Goal: Communication & Community: Share content

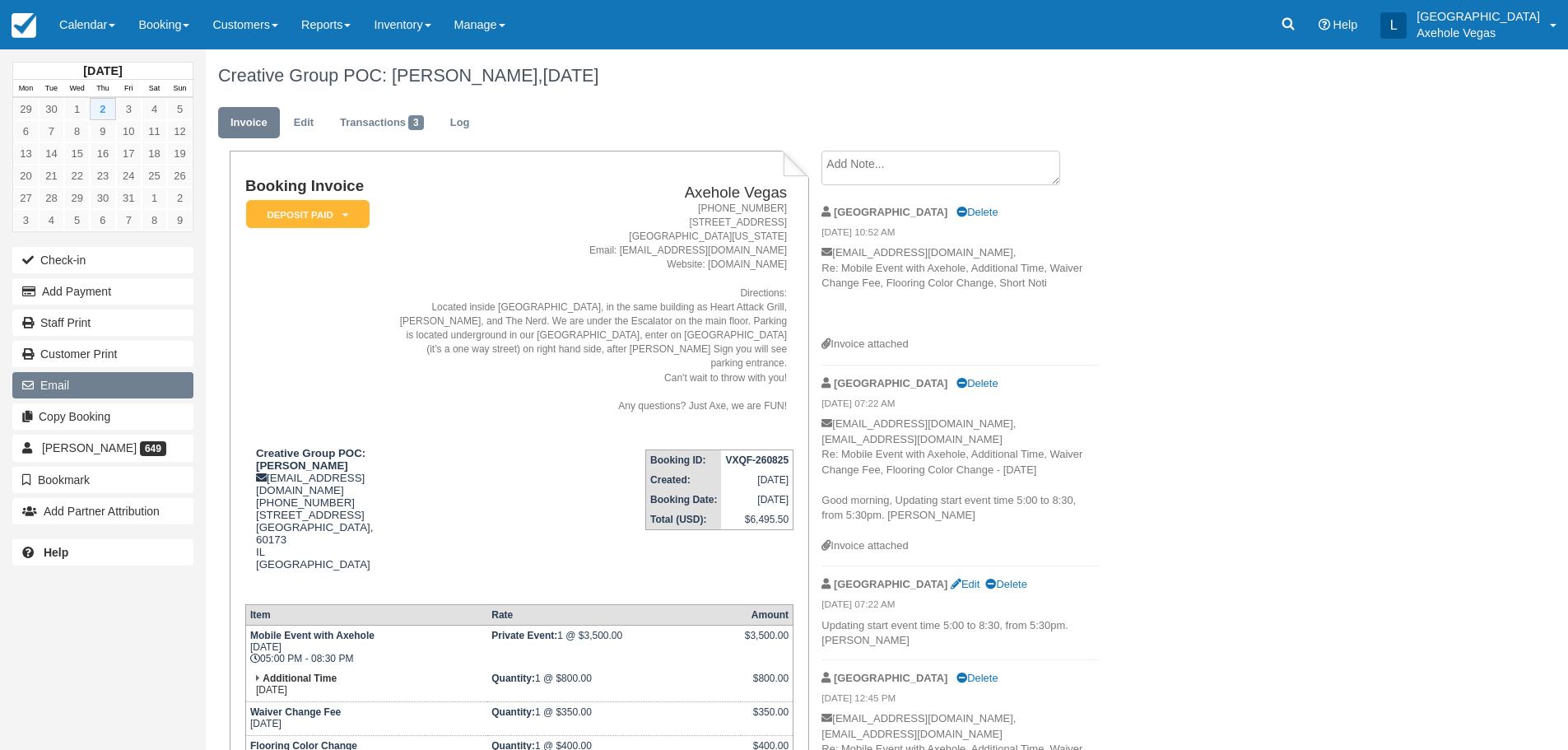
click at [126, 389] on button "Email" at bounding box center [103, 385] width 181 height 26
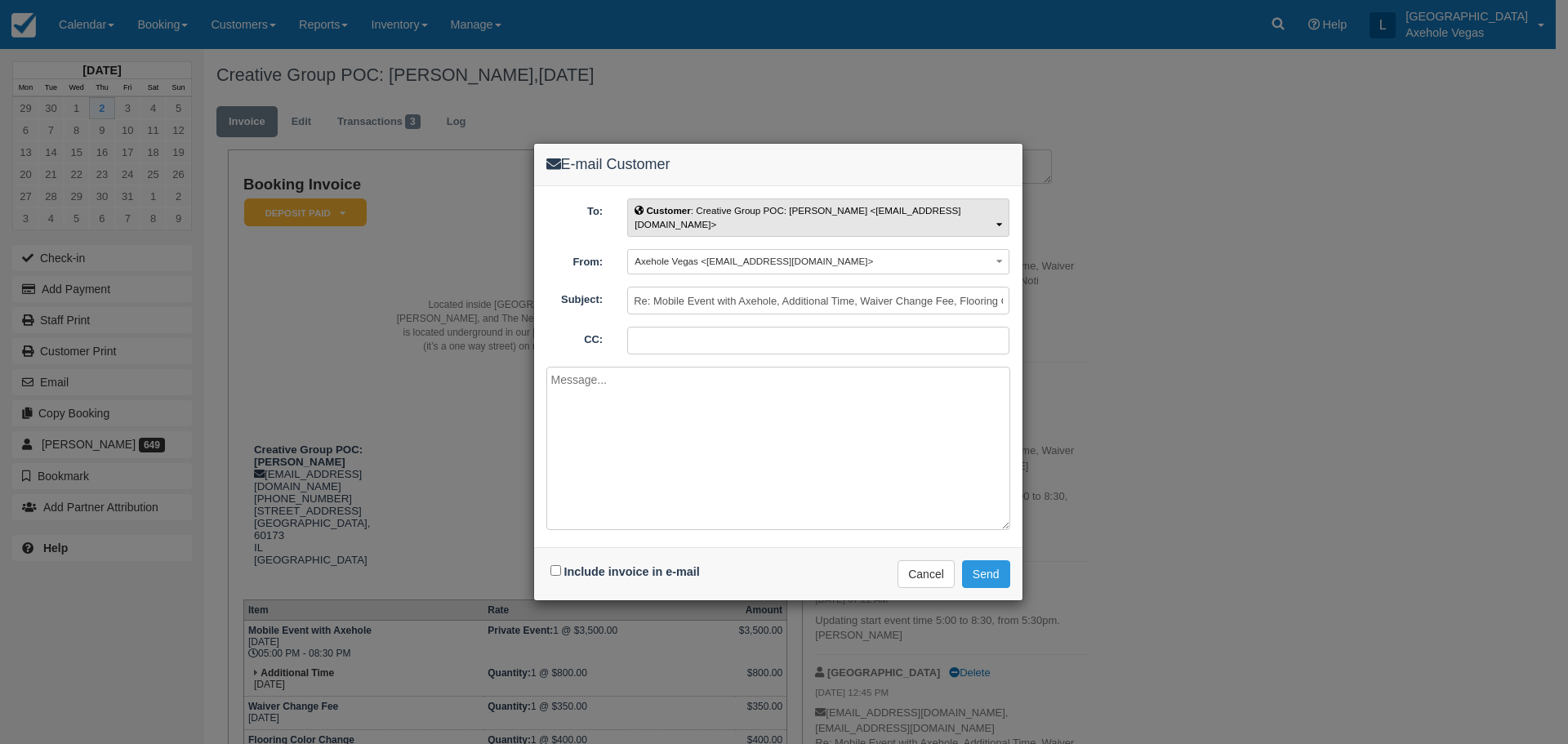
click at [701, 214] on span "Customer : Creative Group POC: [PERSON_NAME] <[EMAIL_ADDRESS][DOMAIN_NAME]>" at bounding box center [797, 217] width 326 height 25
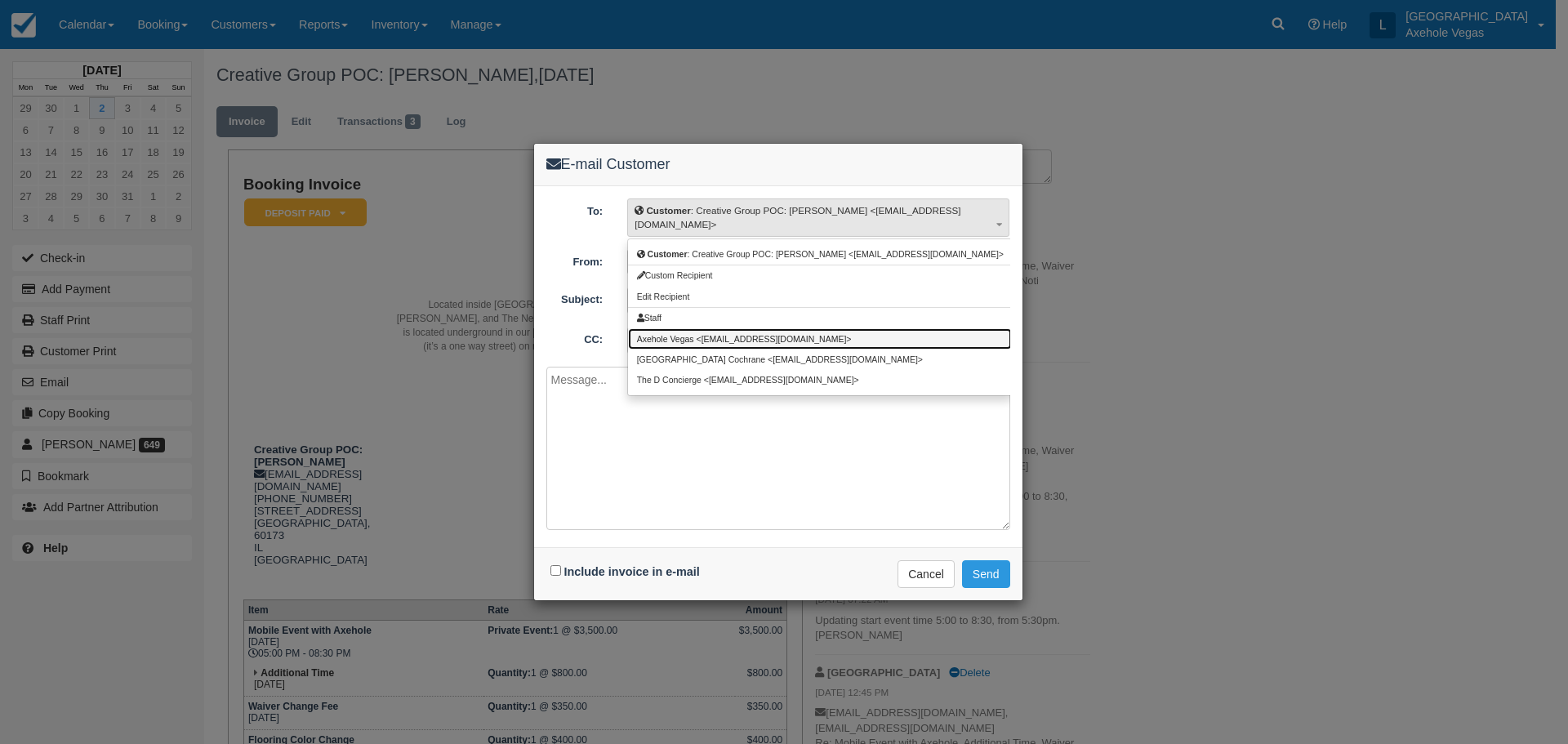
click at [706, 334] on link "Axehole Vegas <[EMAIL_ADDRESS][DOMAIN_NAME]>" at bounding box center [819, 338] width 384 height 20
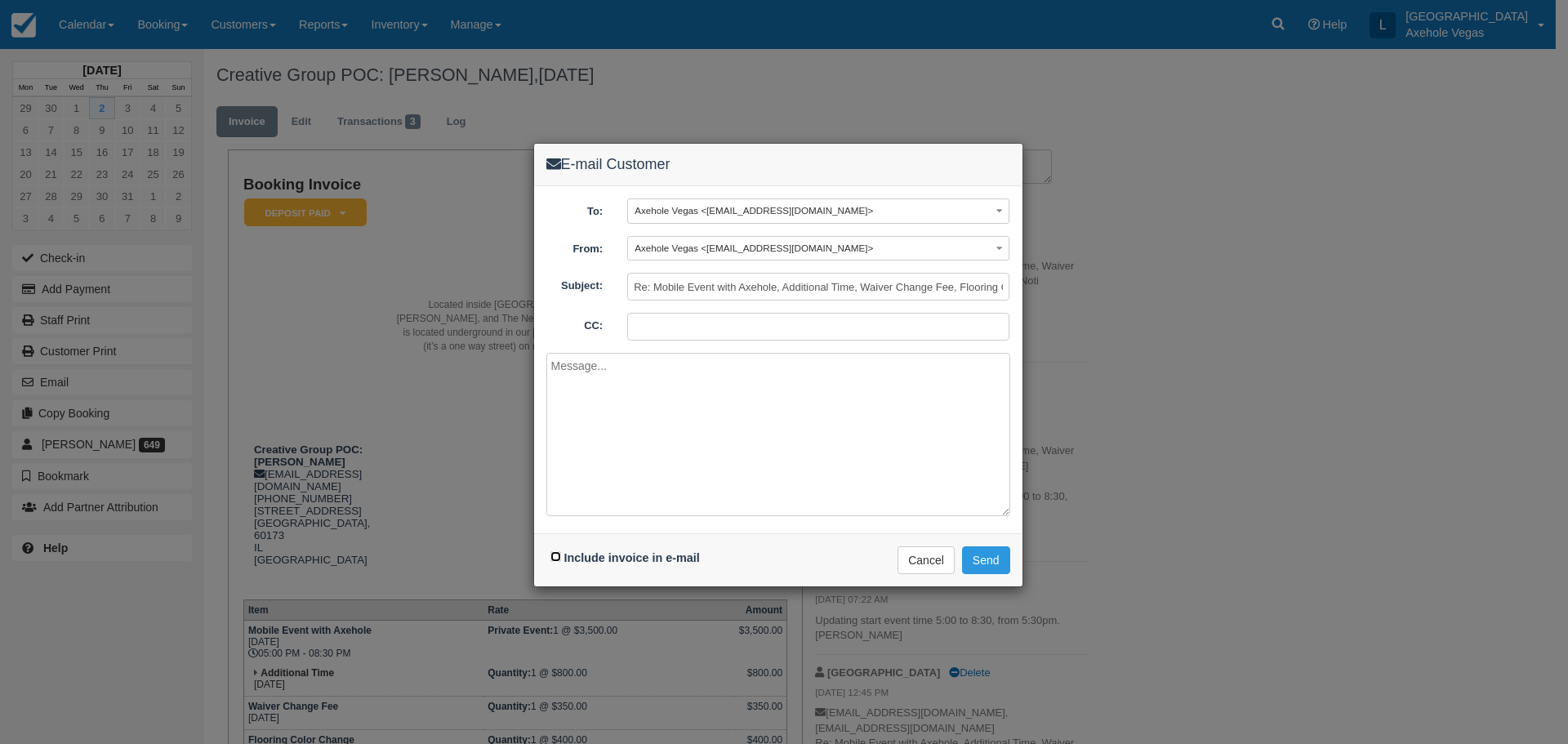
click at [555, 556] on input "Include invoice in e-mail" at bounding box center [555, 556] width 10 height 10
checkbox input "true"
click at [995, 559] on button "Send" at bounding box center [986, 560] width 49 height 28
